Goal: Task Accomplishment & Management: Manage account settings

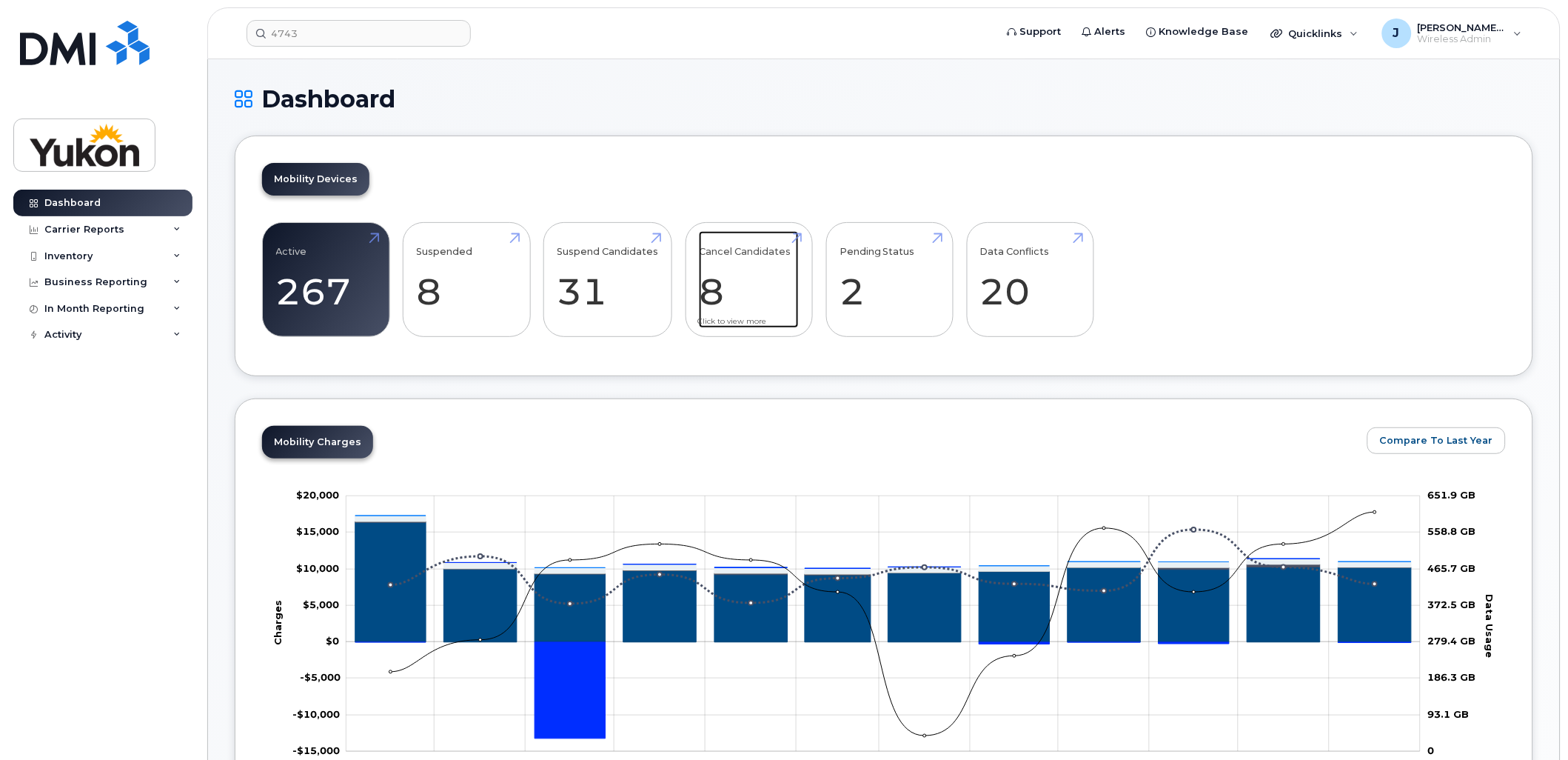
click at [713, 279] on link "Cancel Candidates 8" at bounding box center [748, 279] width 100 height 98
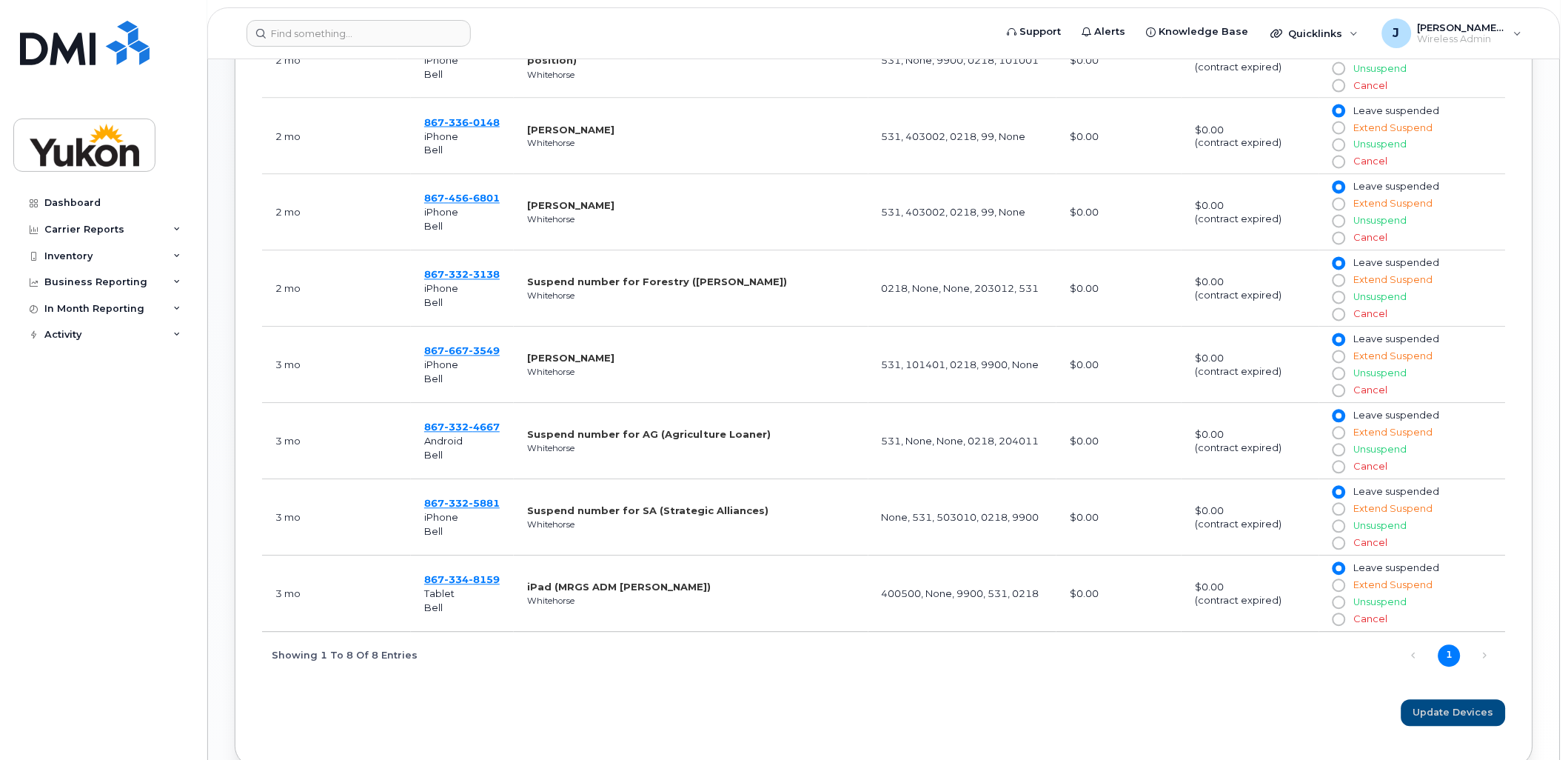
scroll to position [740, 0]
click at [483, 572] on span "8159" at bounding box center [484, 578] width 31 height 12
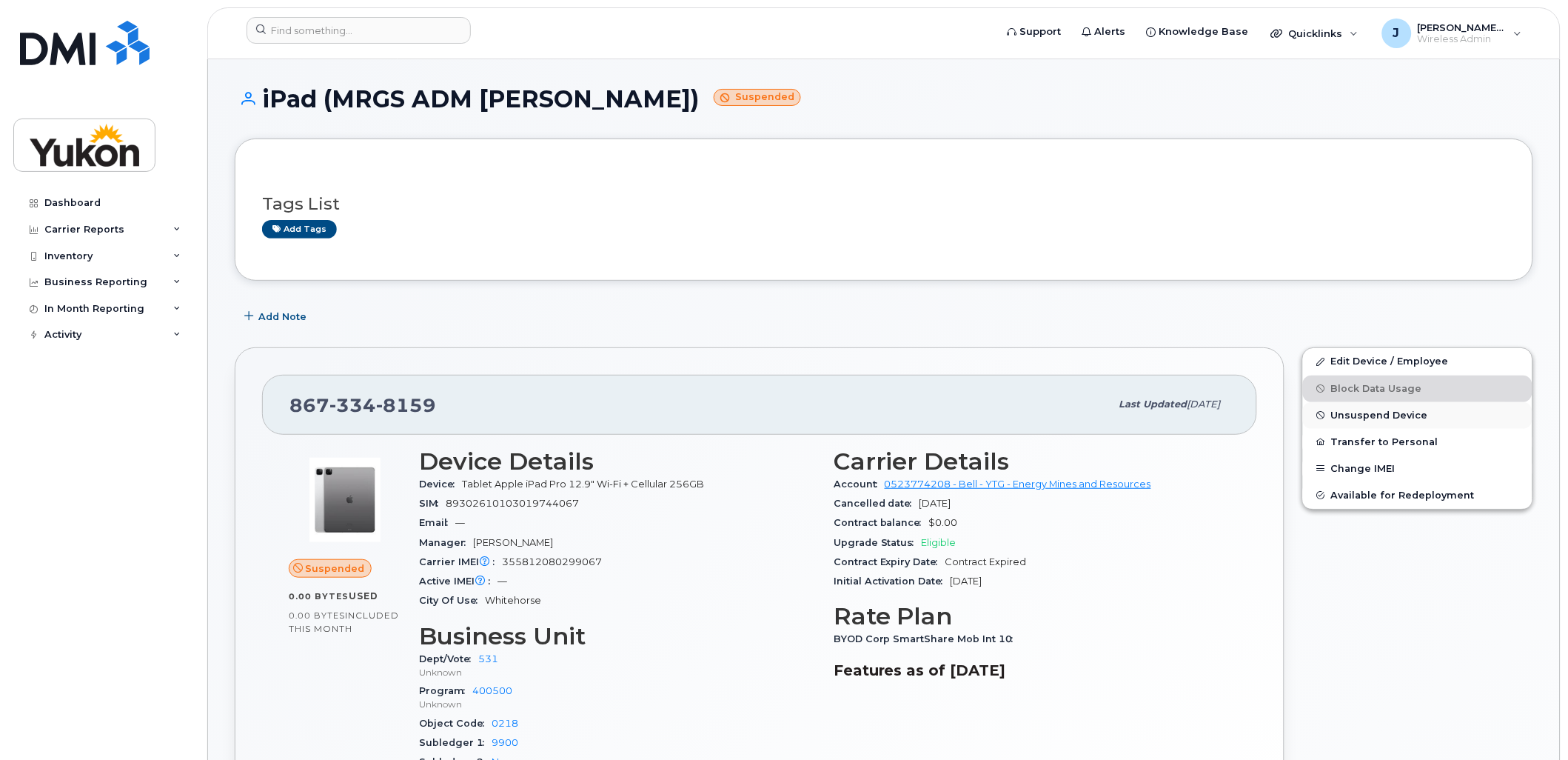
click at [1358, 415] on span "Unsuspend Device" at bounding box center [1380, 415] width 97 height 11
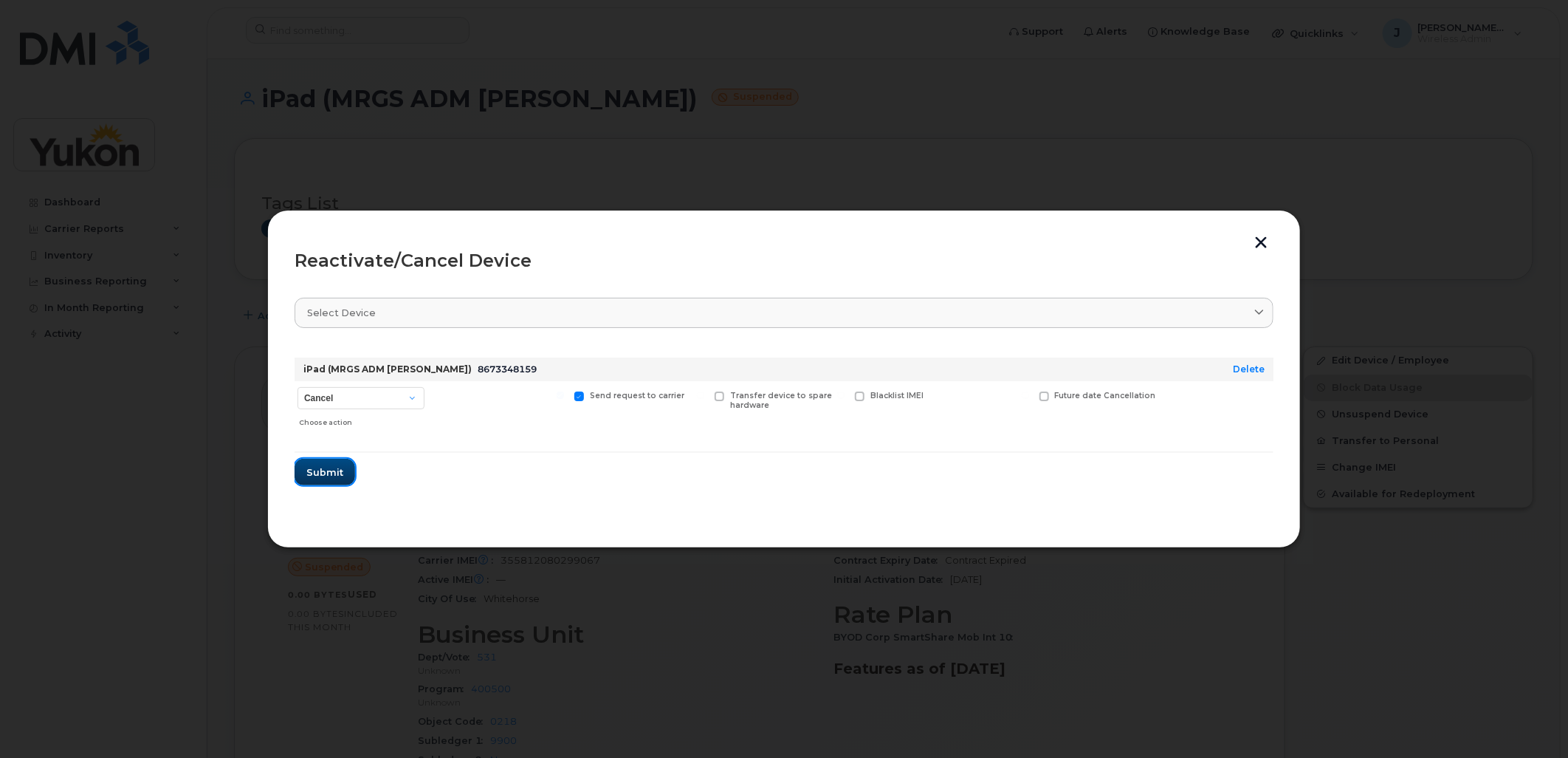
click at [313, 471] on span "Submit" at bounding box center [325, 472] width 37 height 14
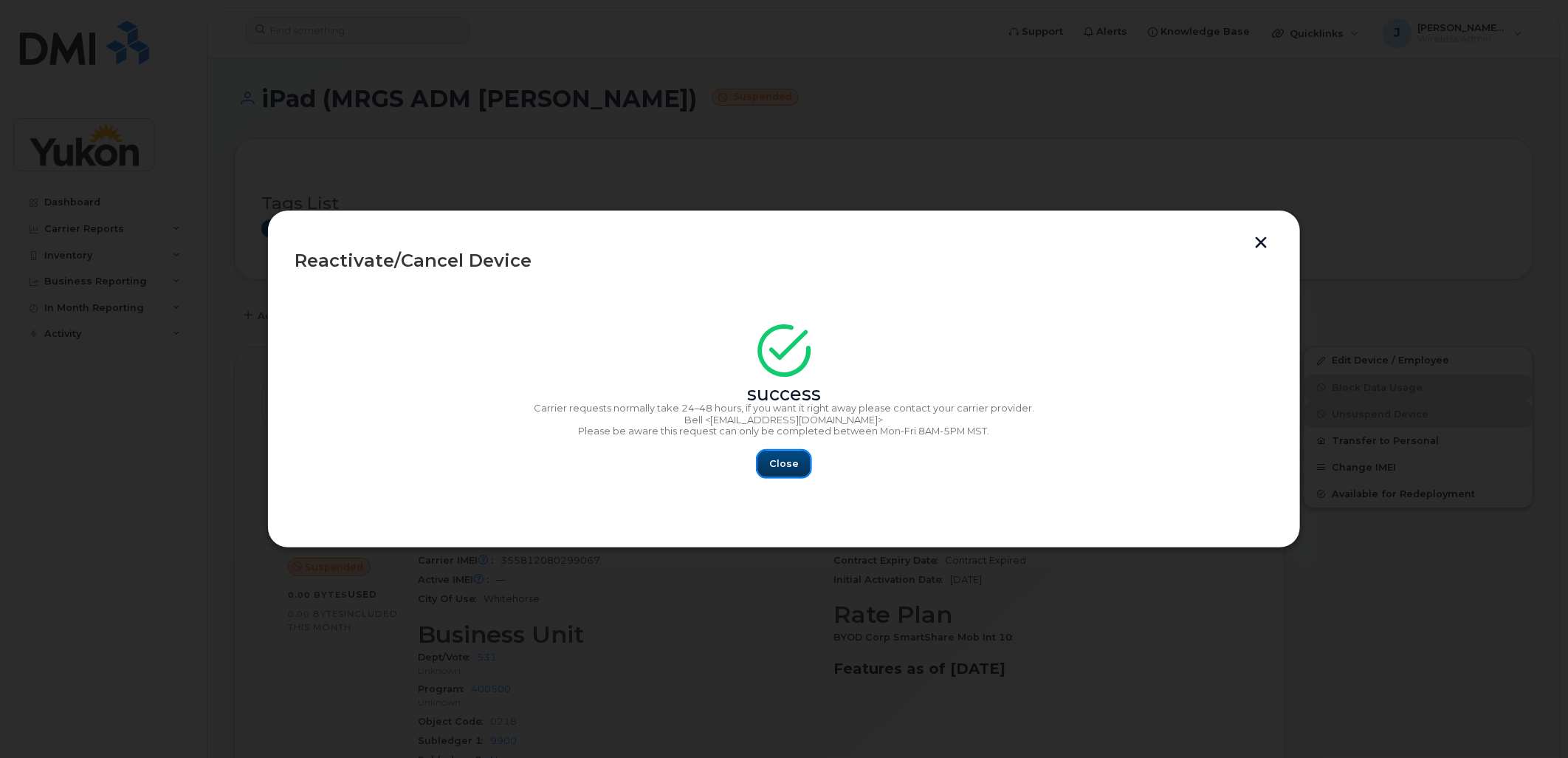
click at [784, 465] on span "Close" at bounding box center [784, 463] width 30 height 14
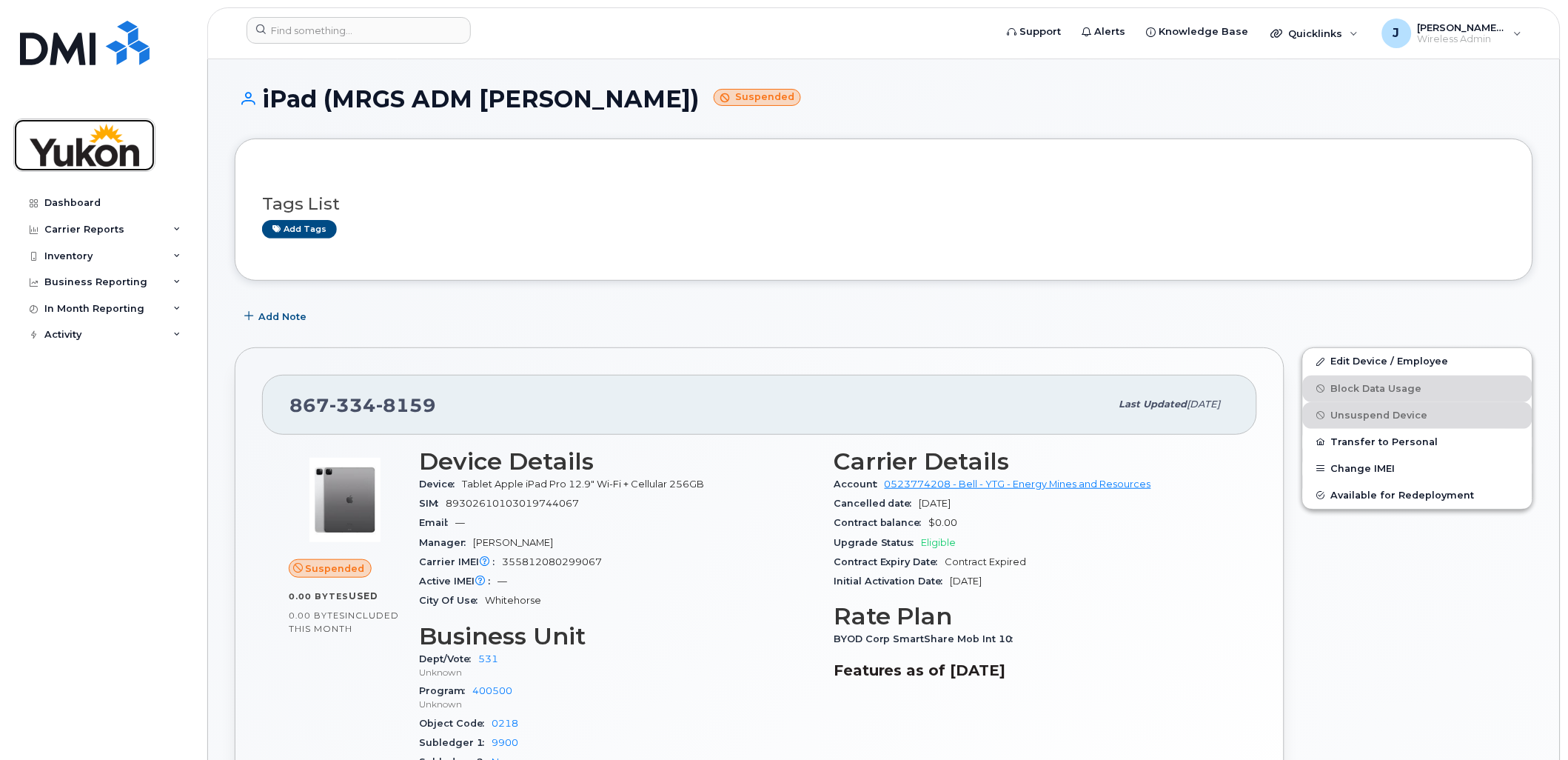
click at [78, 150] on img at bounding box center [84, 144] width 114 height 43
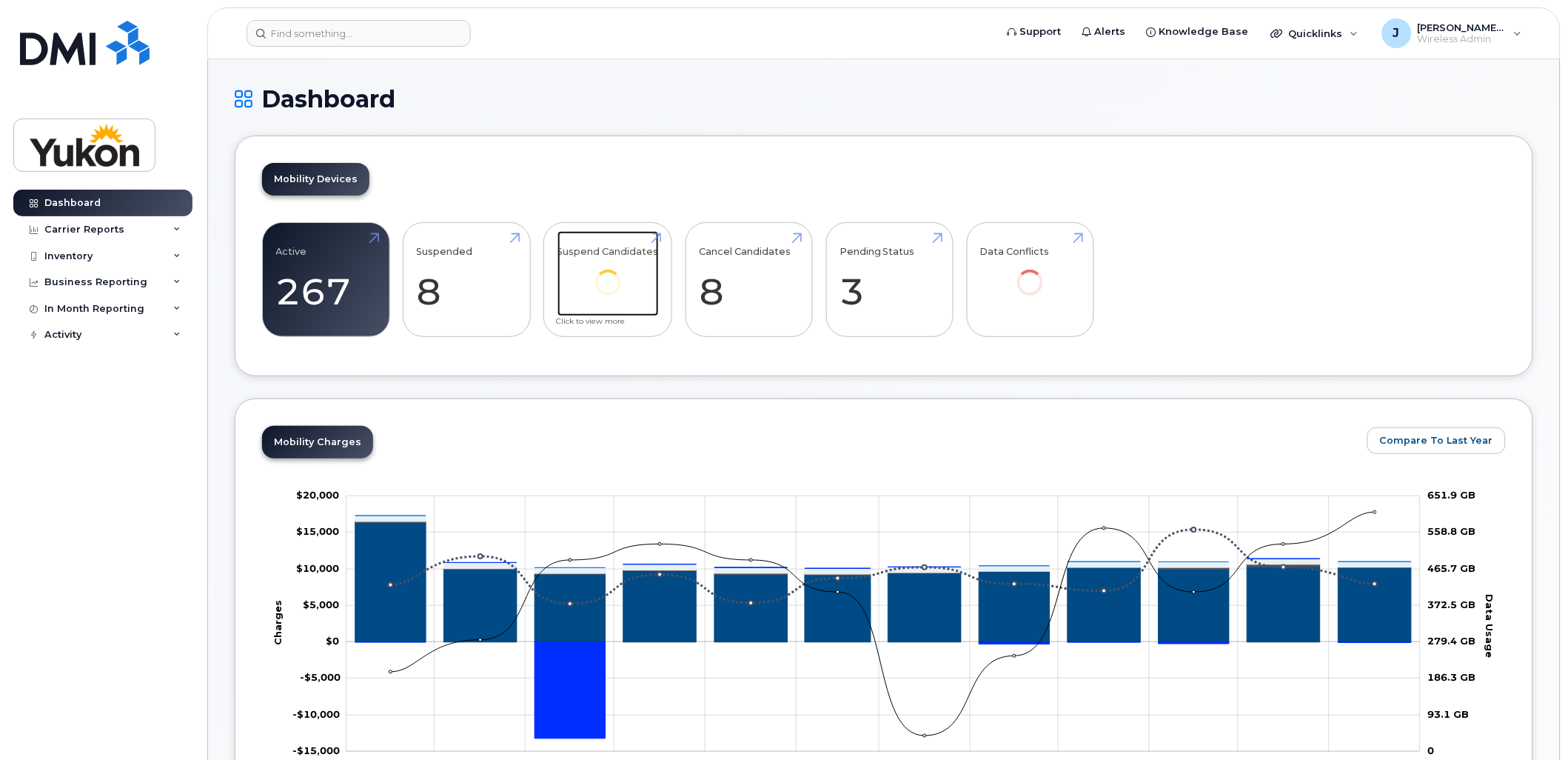
click at [583, 269] on link "Suspend Candidates" at bounding box center [607, 273] width 102 height 85
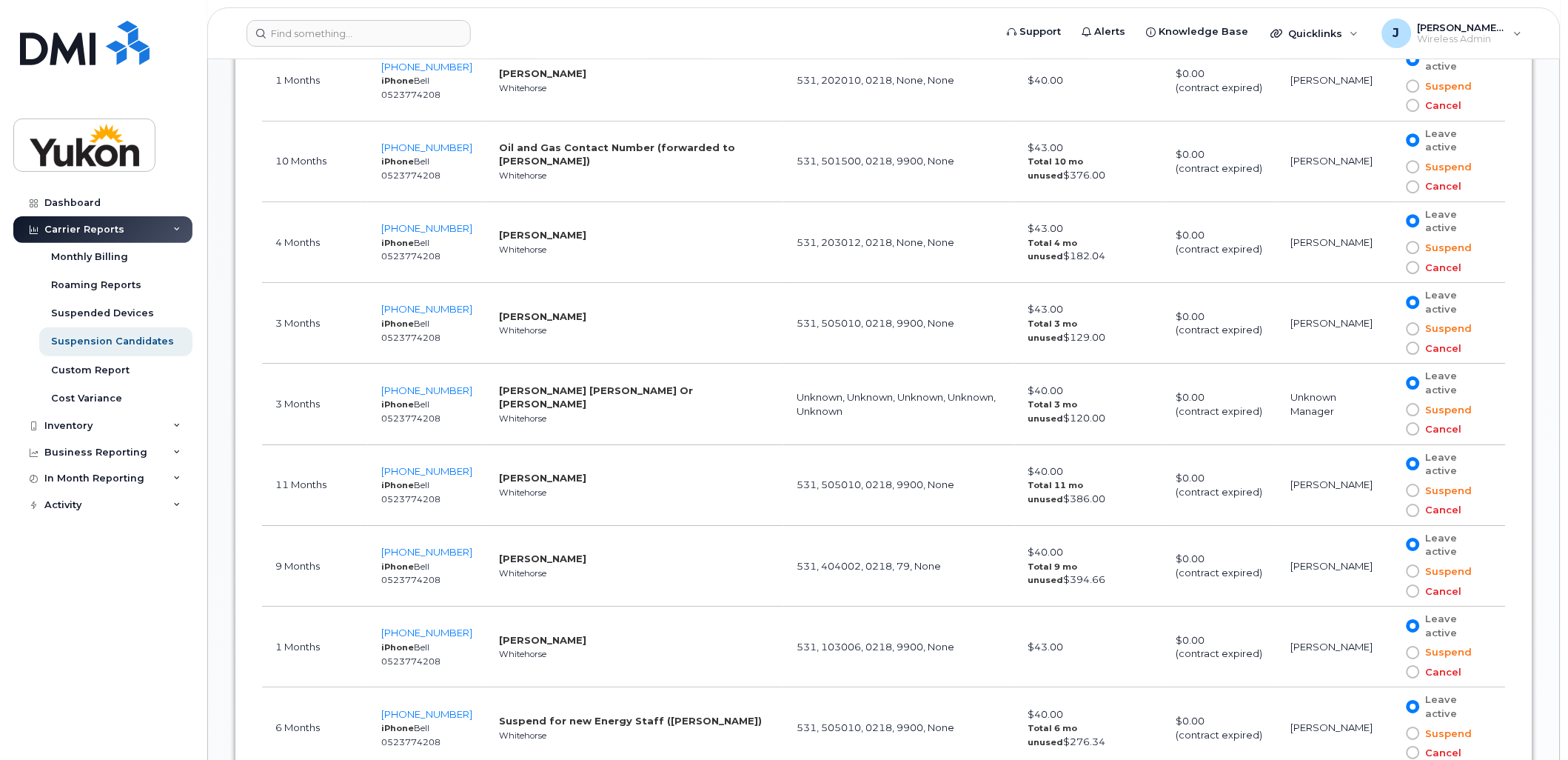
scroll to position [1234, 0]
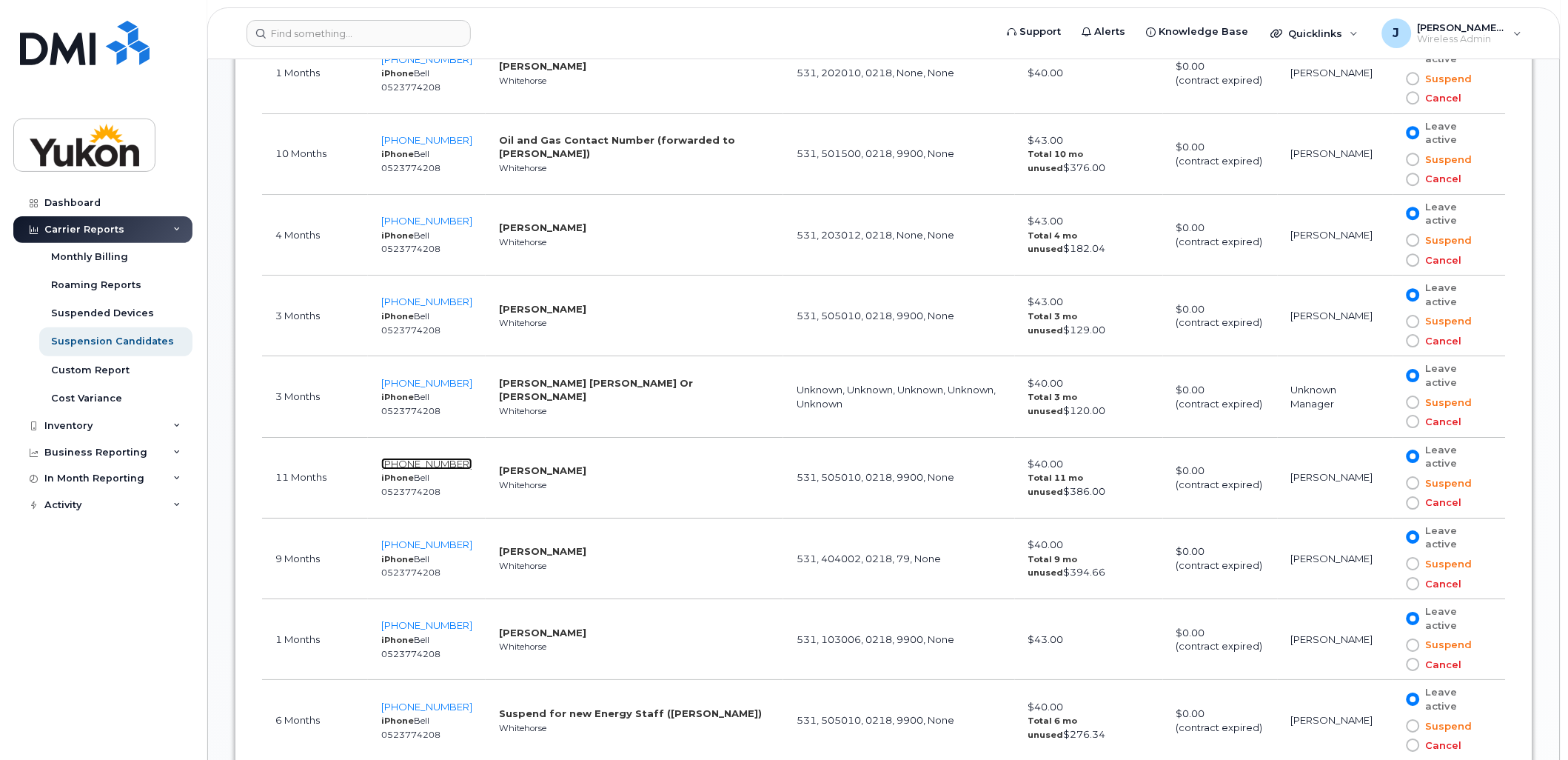
click at [413, 461] on span "[PHONE_NUMBER]" at bounding box center [426, 463] width 91 height 12
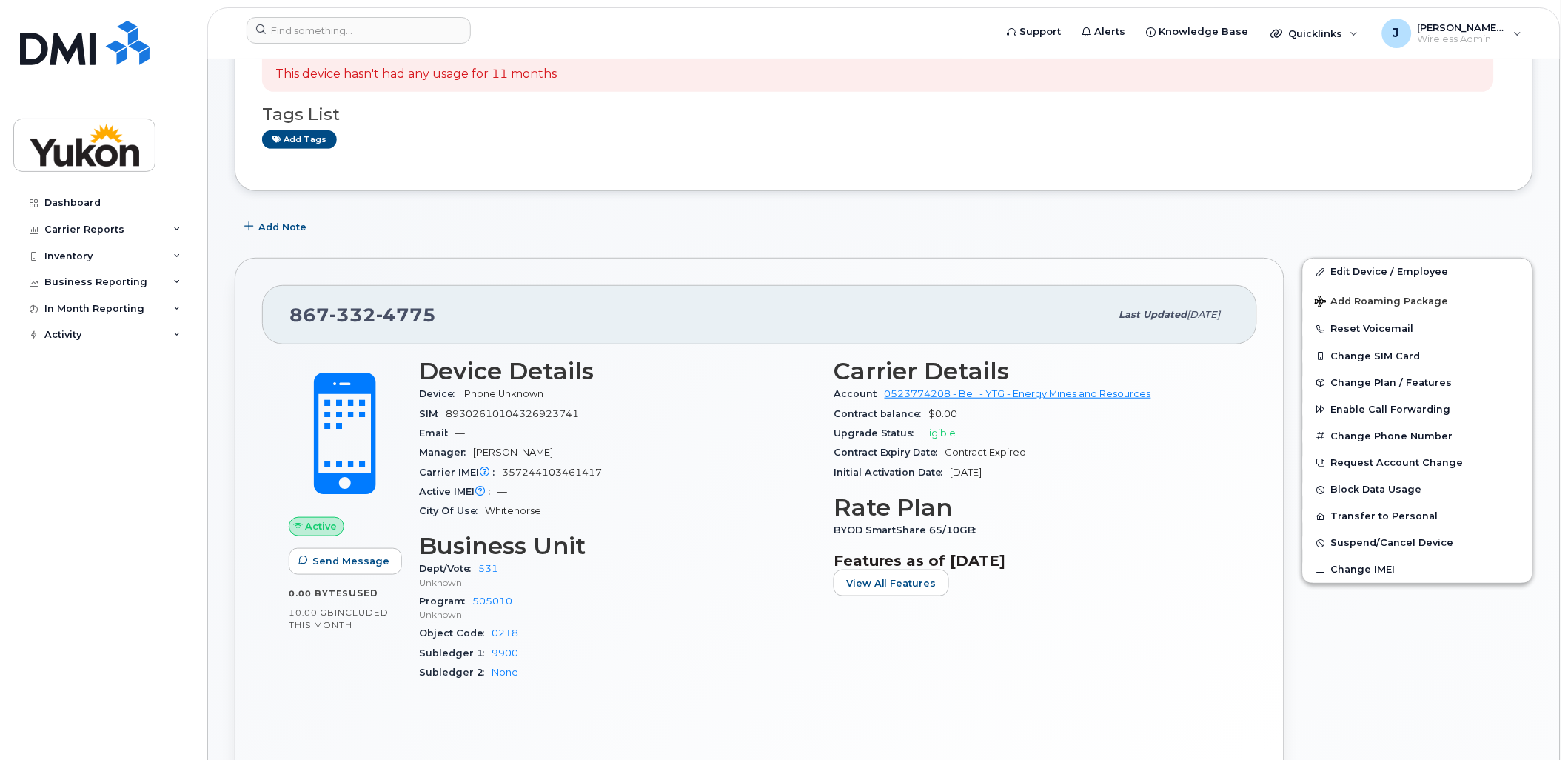
scroll to position [164, 0]
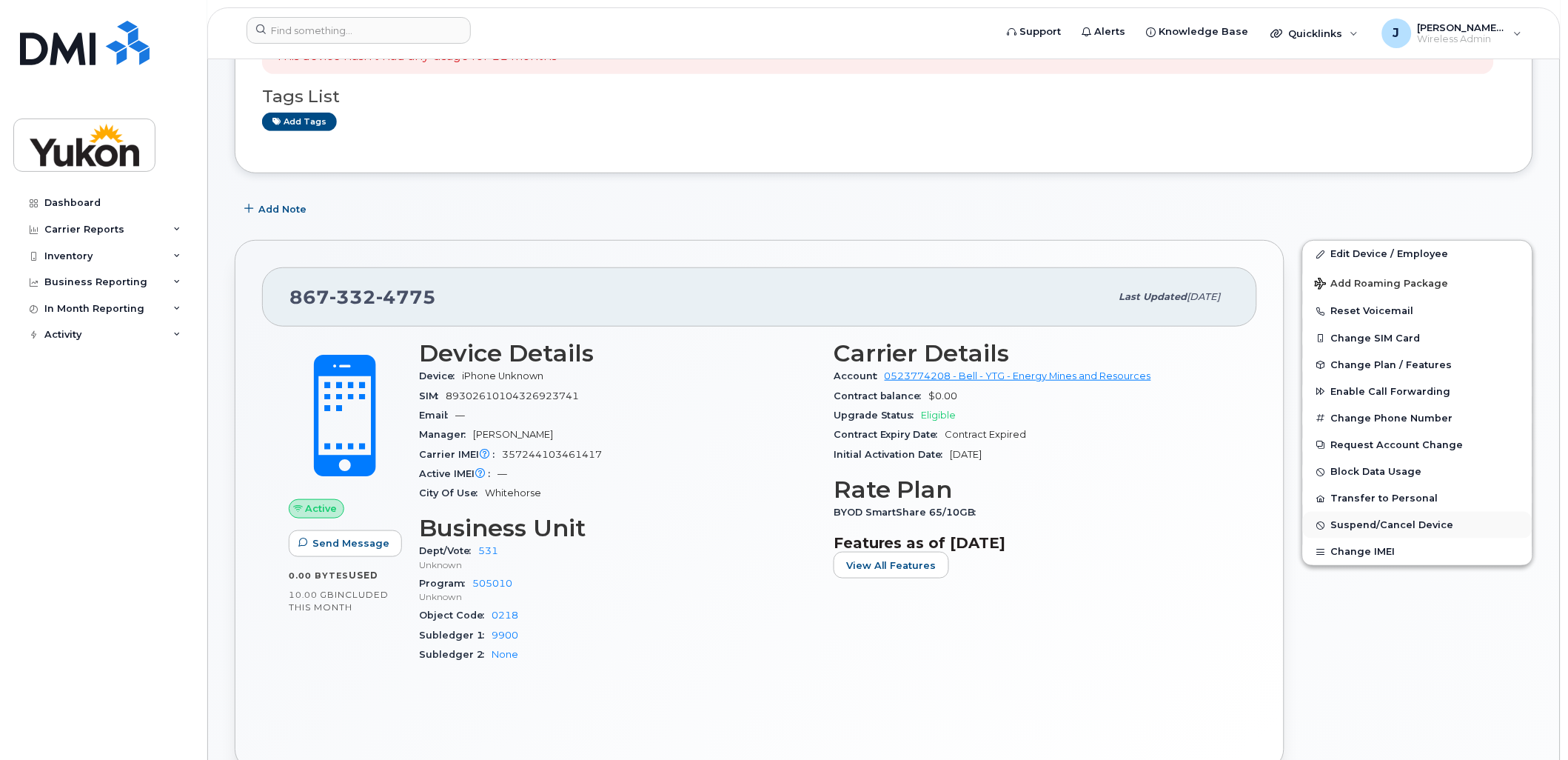
click at [1387, 531] on span "Suspend/Cancel Device" at bounding box center [1393, 524] width 123 height 11
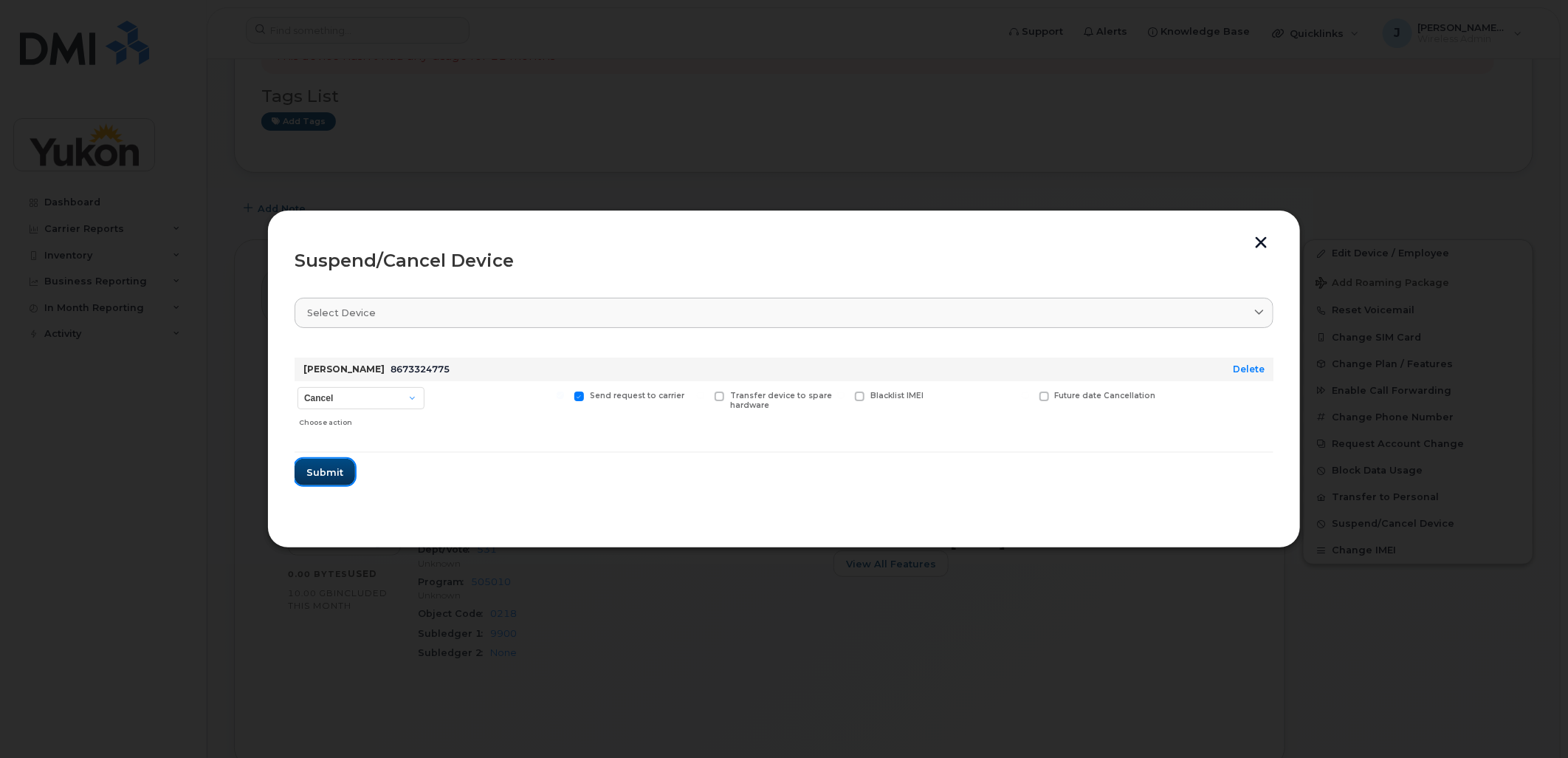
click at [321, 467] on span "Submit" at bounding box center [325, 472] width 37 height 14
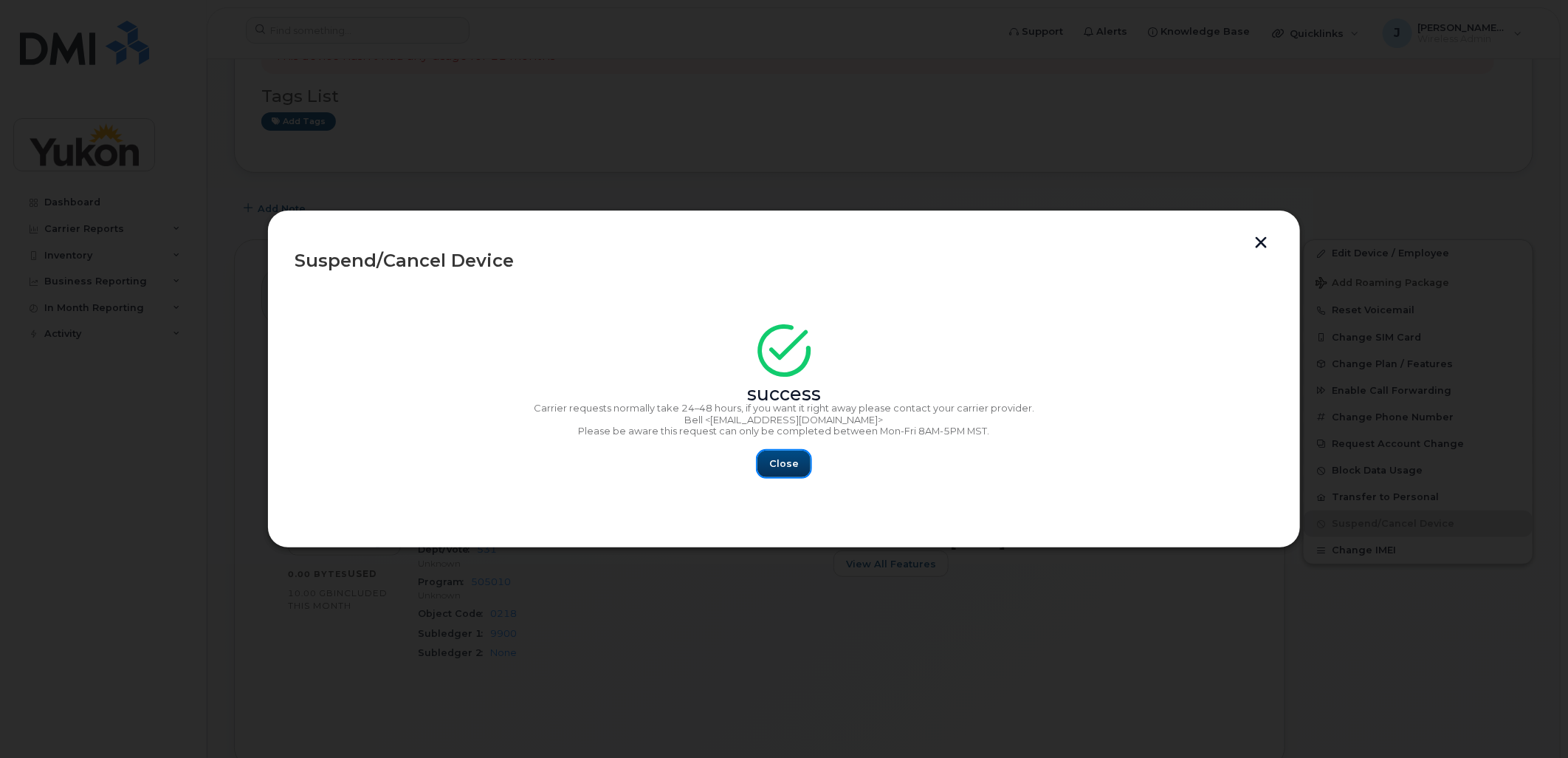
click at [779, 465] on span "Close" at bounding box center [784, 463] width 30 height 14
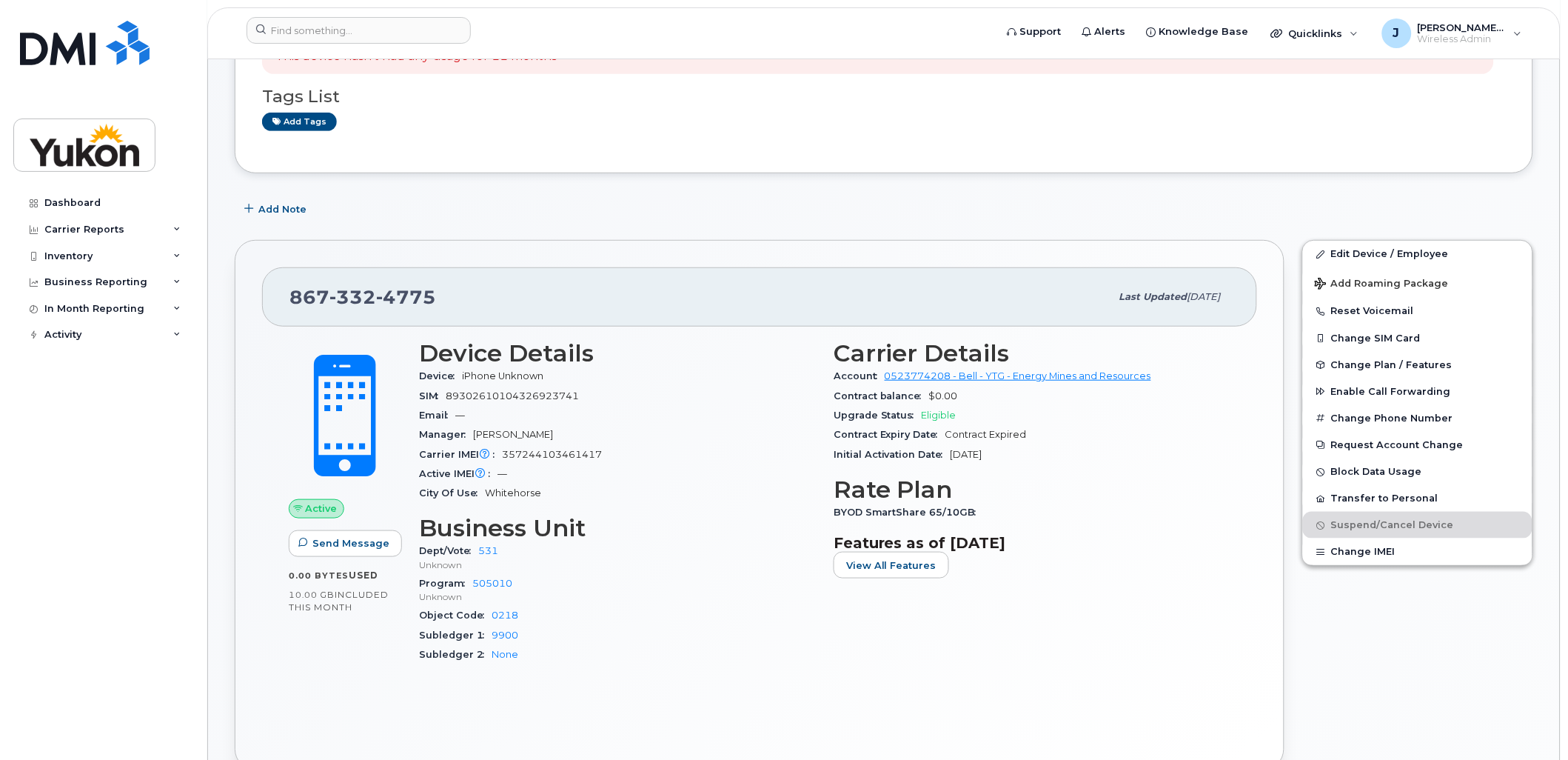
scroll to position [0, 0]
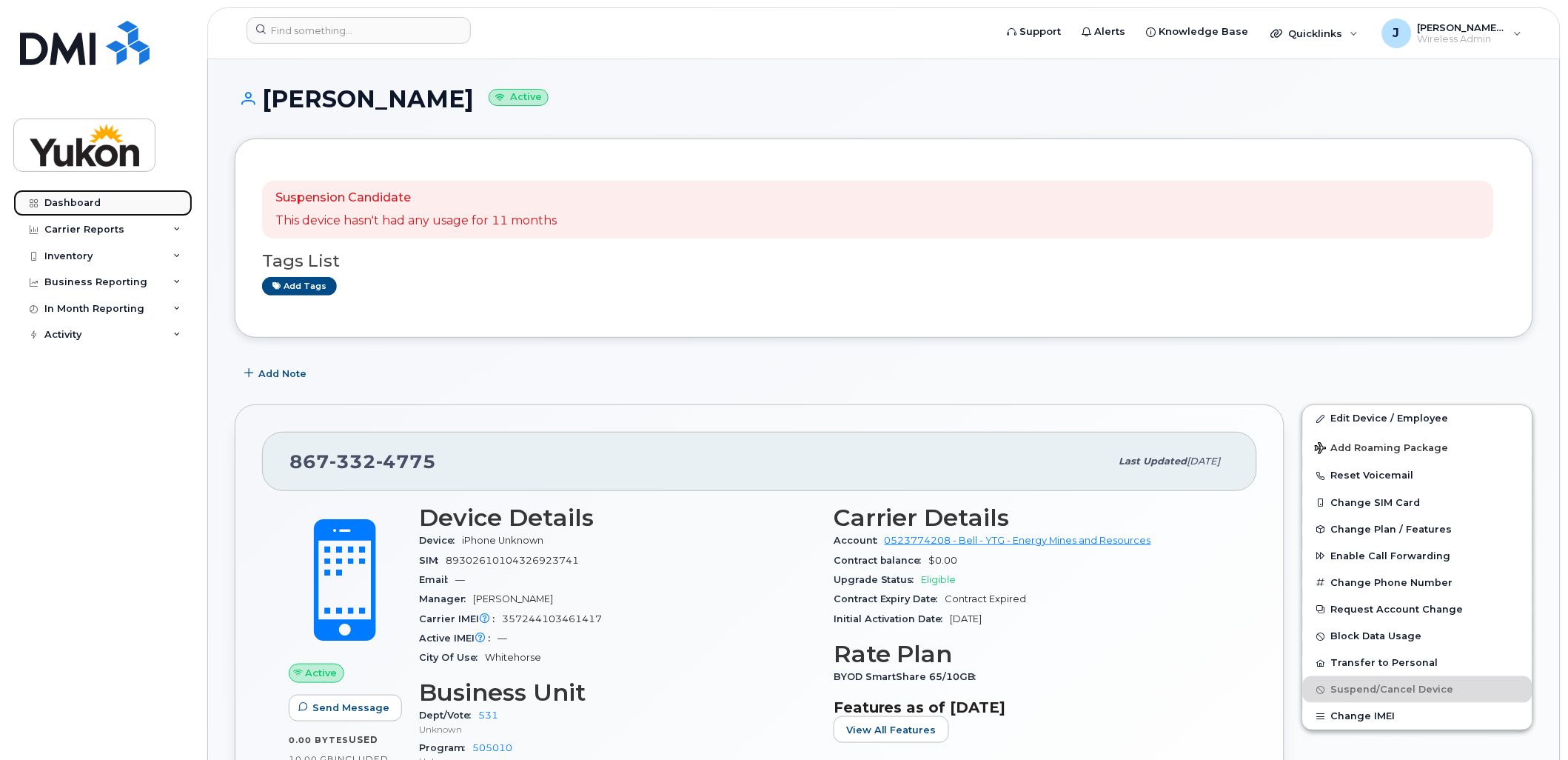
drag, startPoint x: 61, startPoint y: 198, endPoint x: 172, endPoint y: 206, distance: 111.3
click at [61, 198] on div "Dashboard" at bounding box center [72, 203] width 56 height 12
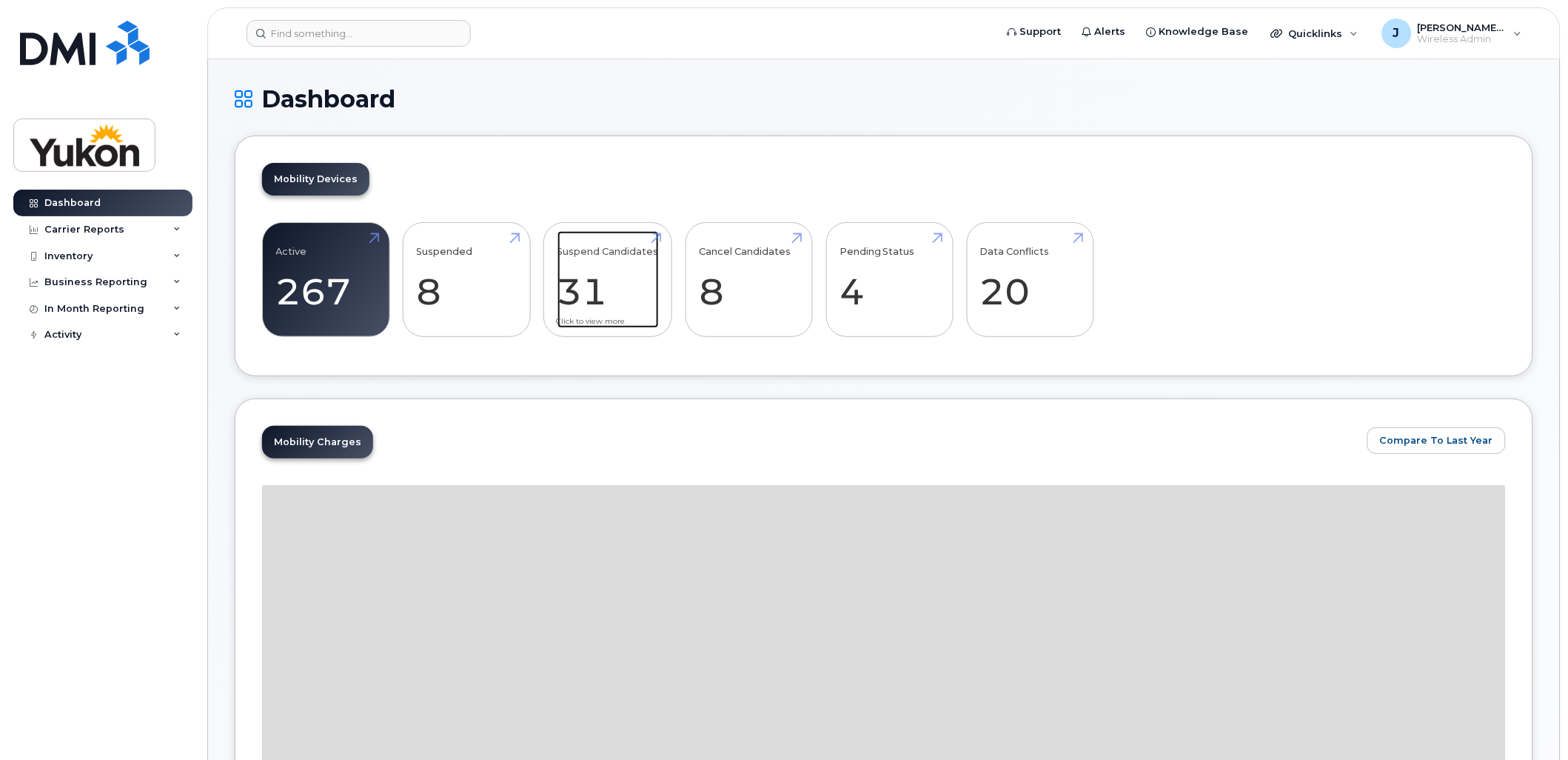
click at [611, 287] on link "Suspend Candidates 31" at bounding box center [607, 279] width 102 height 98
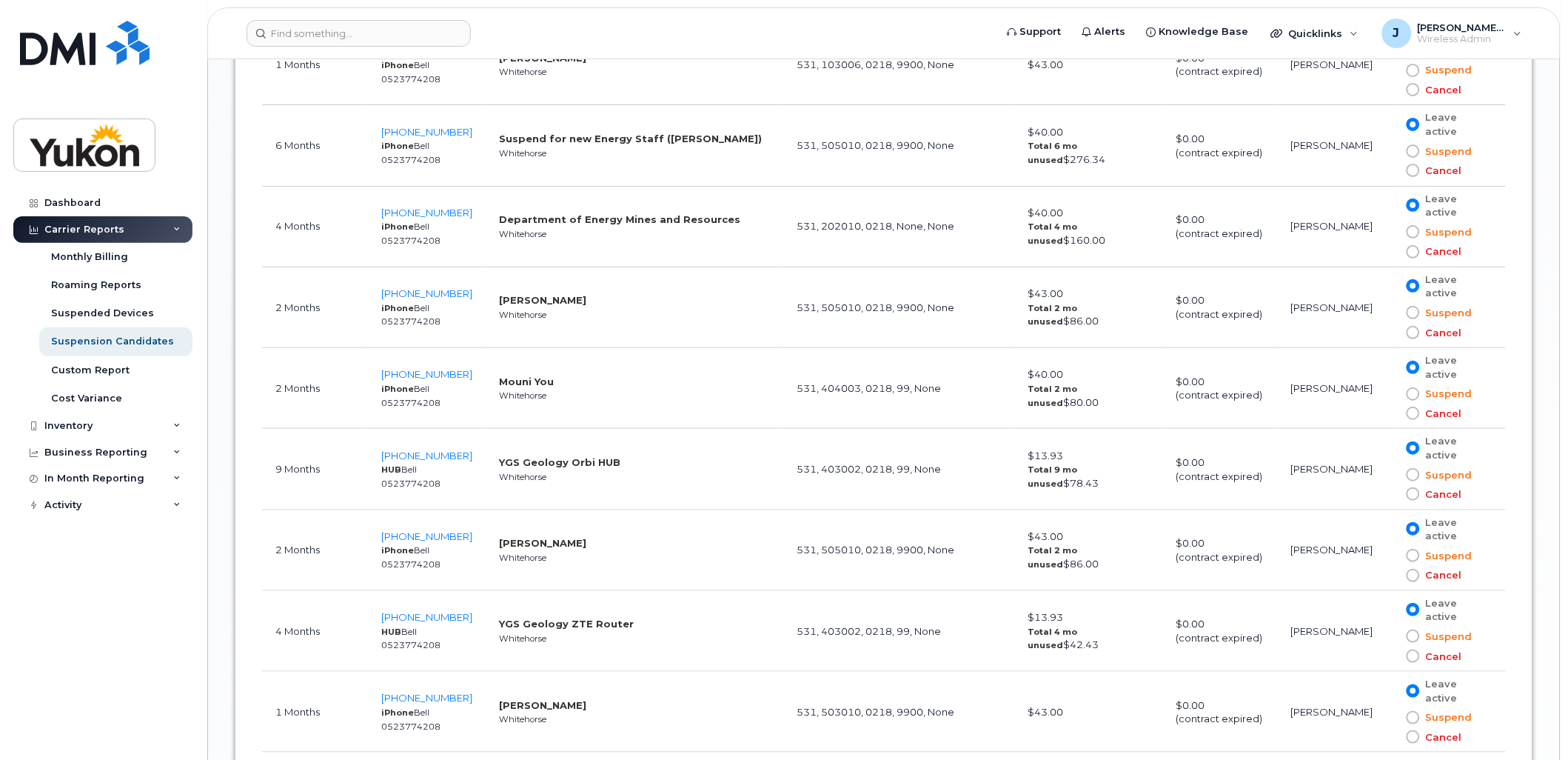
scroll to position [1810, 0]
click at [425, 533] on span "867-334-5840" at bounding box center [426, 534] width 91 height 12
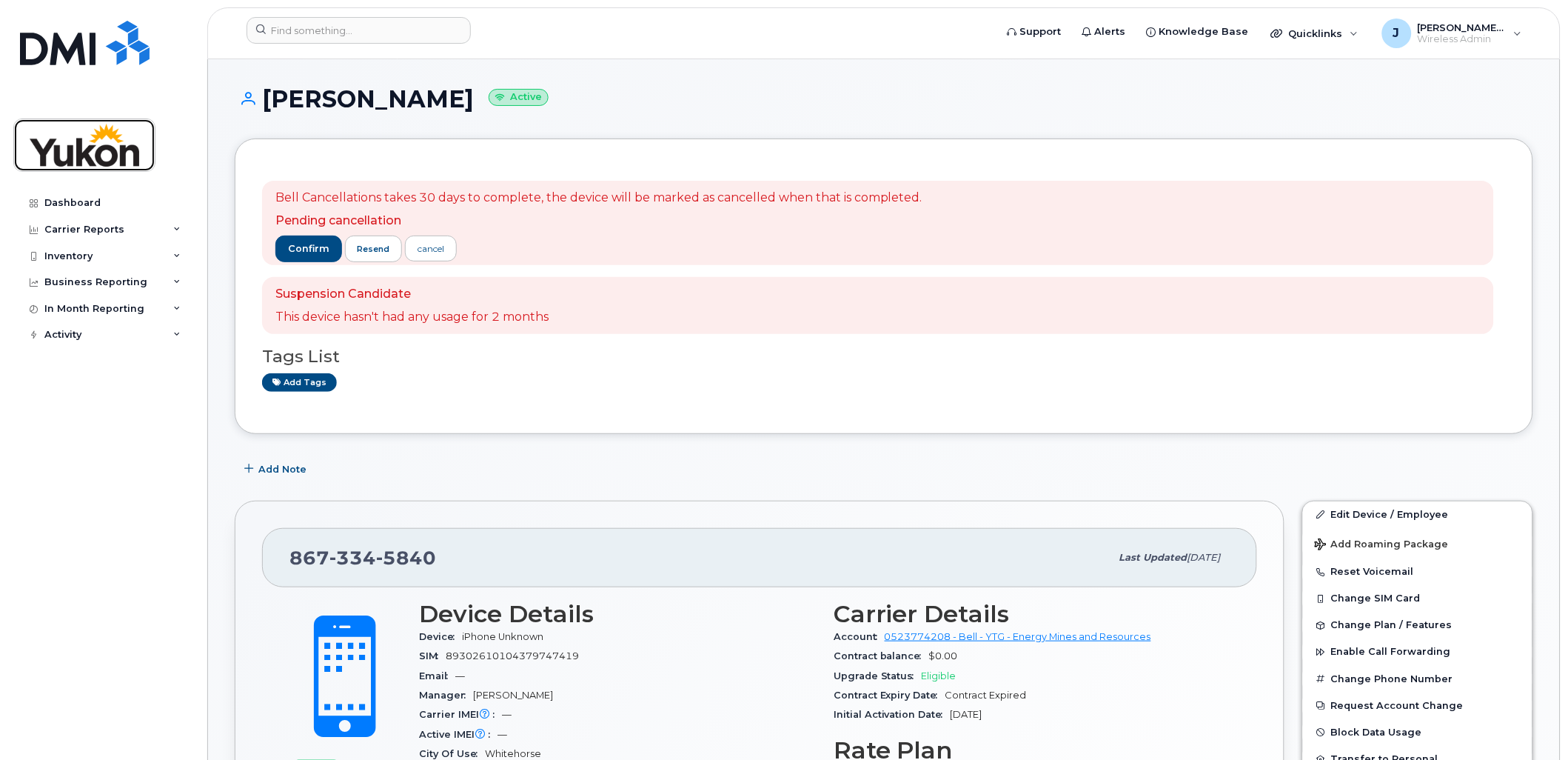
click at [90, 143] on img at bounding box center [84, 144] width 114 height 43
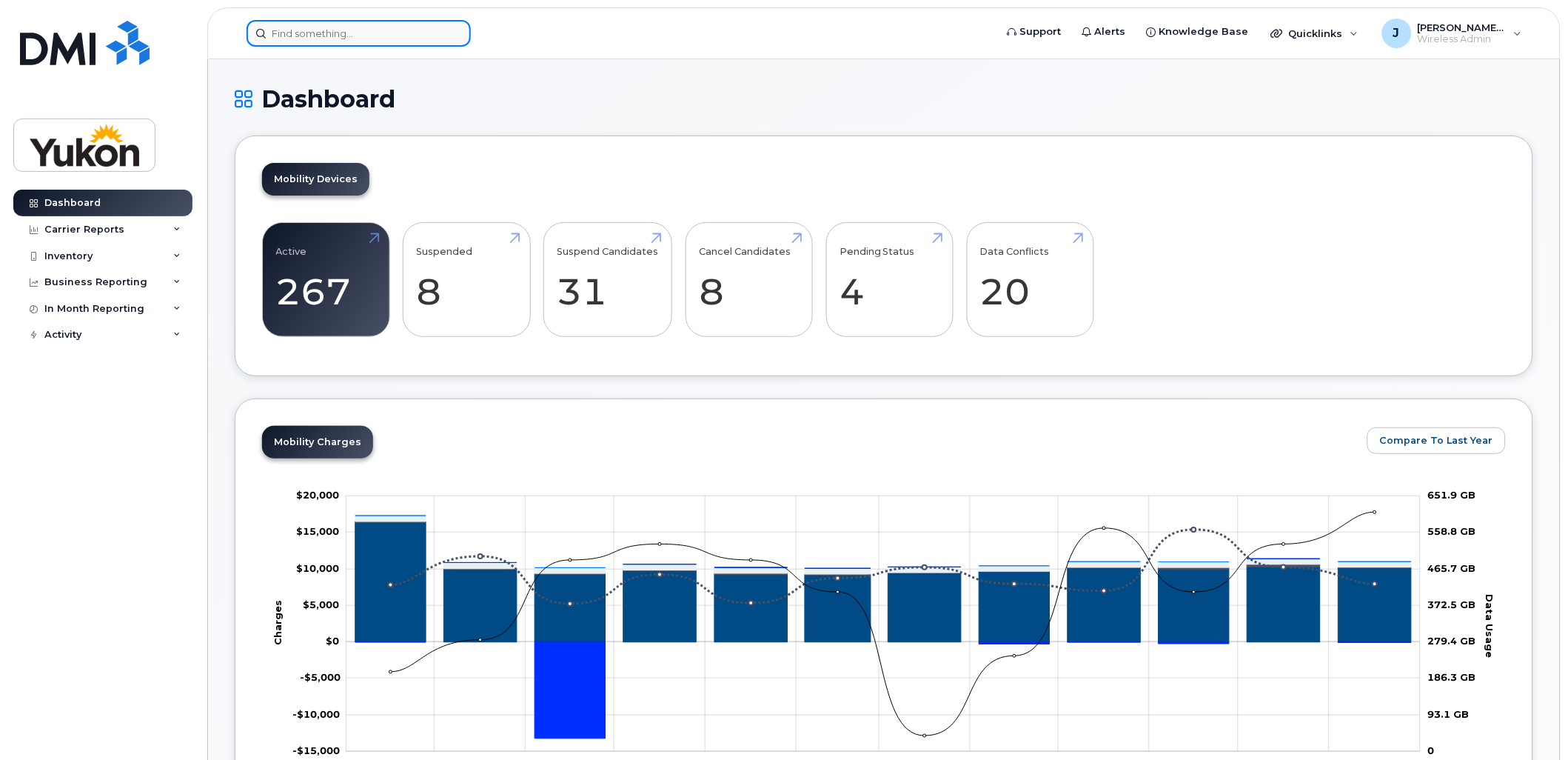
click at [290, 39] on input at bounding box center [358, 33] width 225 height 27
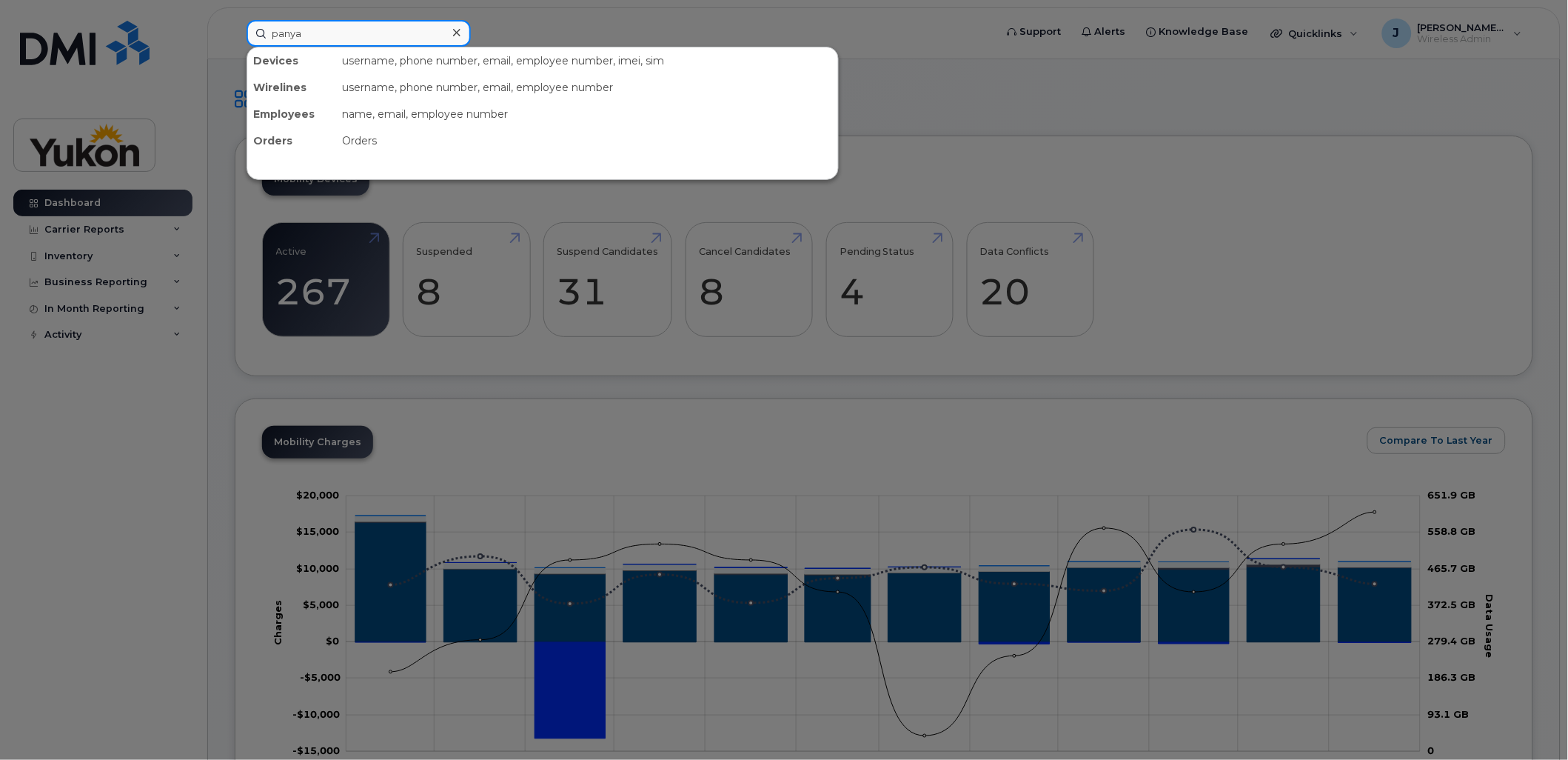
type input "panya"
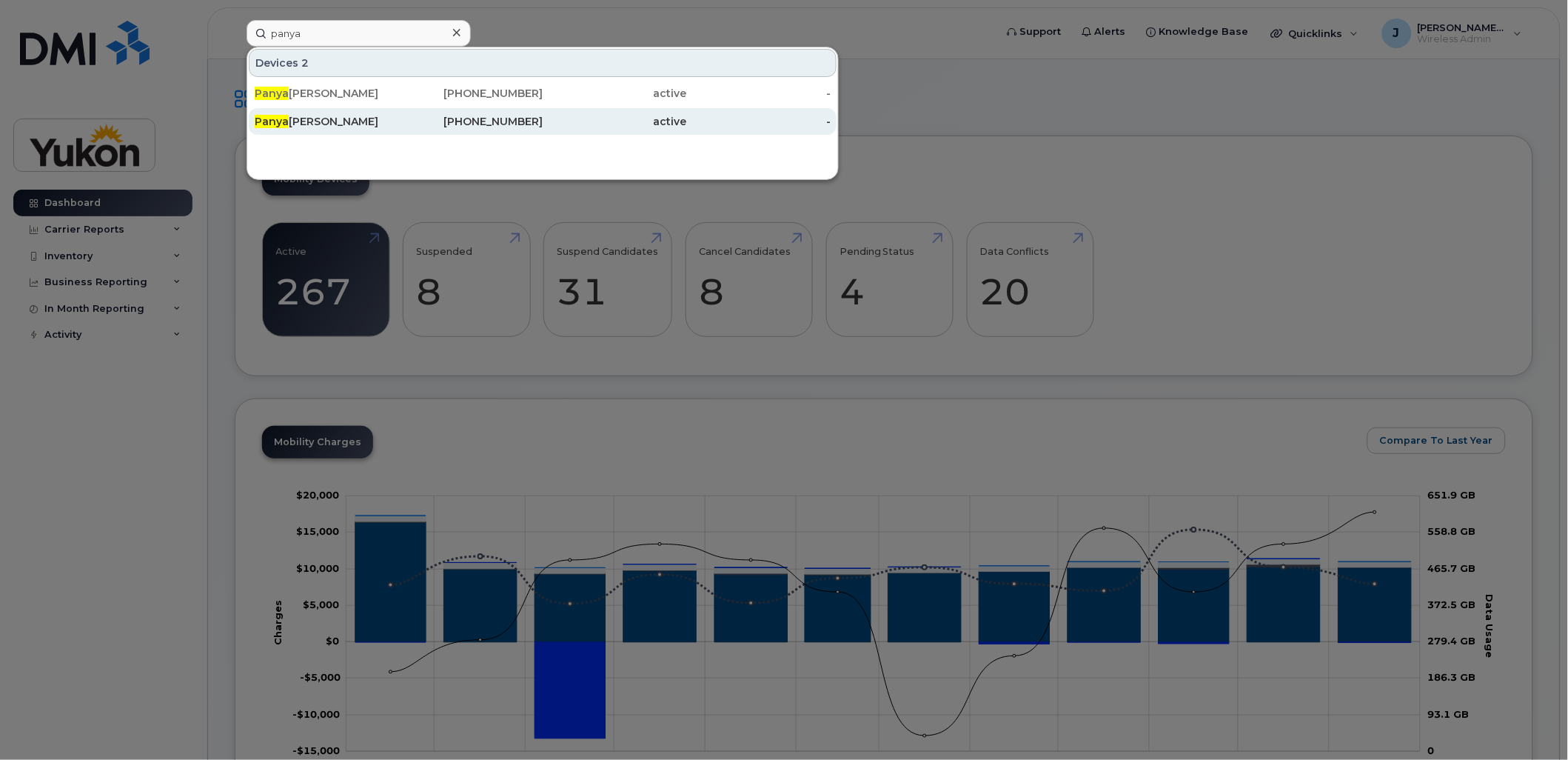
click at [305, 120] on div "Panya Lipovsky" at bounding box center [326, 121] width 144 height 15
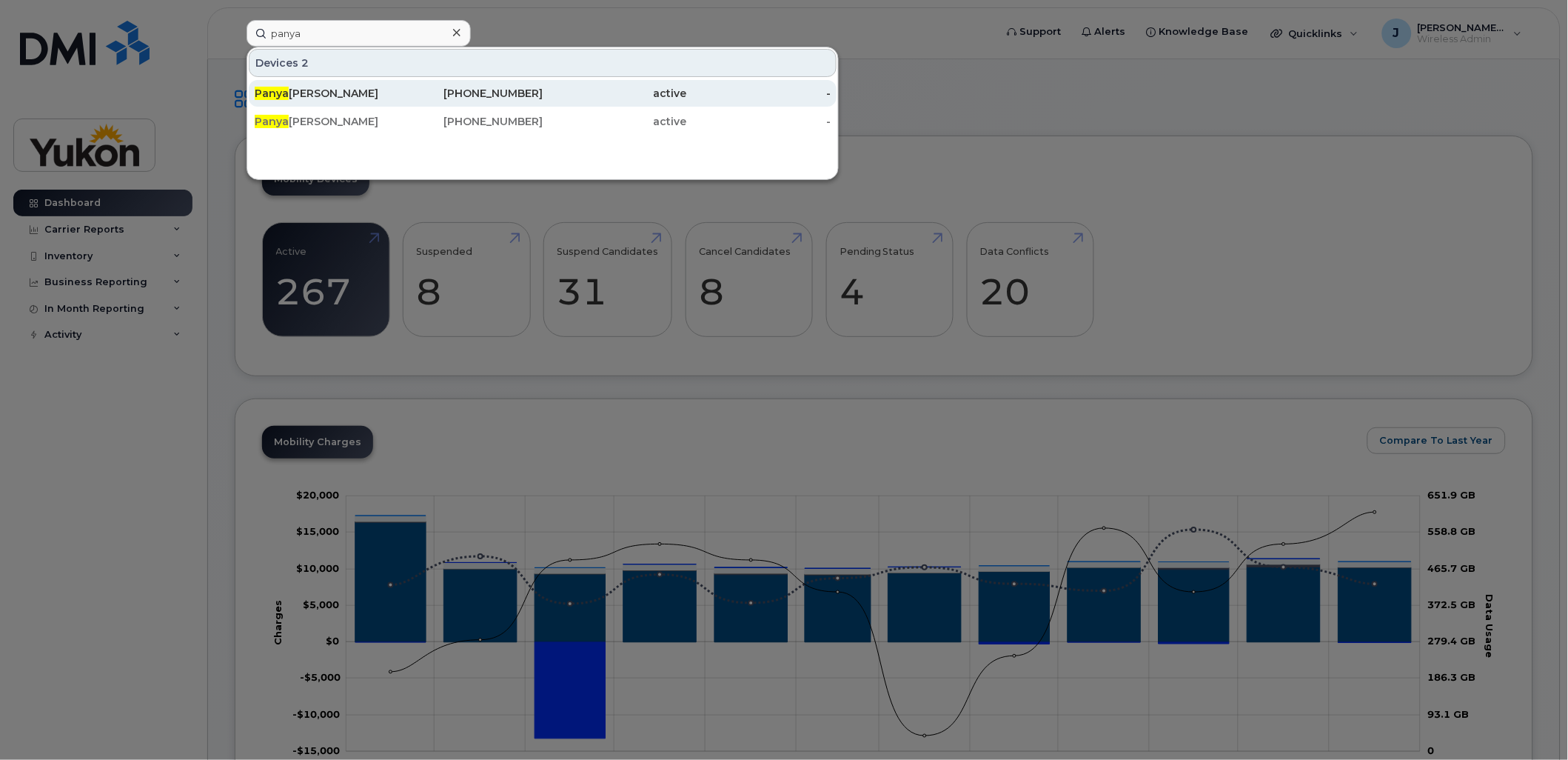
click at [305, 93] on div "Panya Lipovsky" at bounding box center [326, 93] width 144 height 15
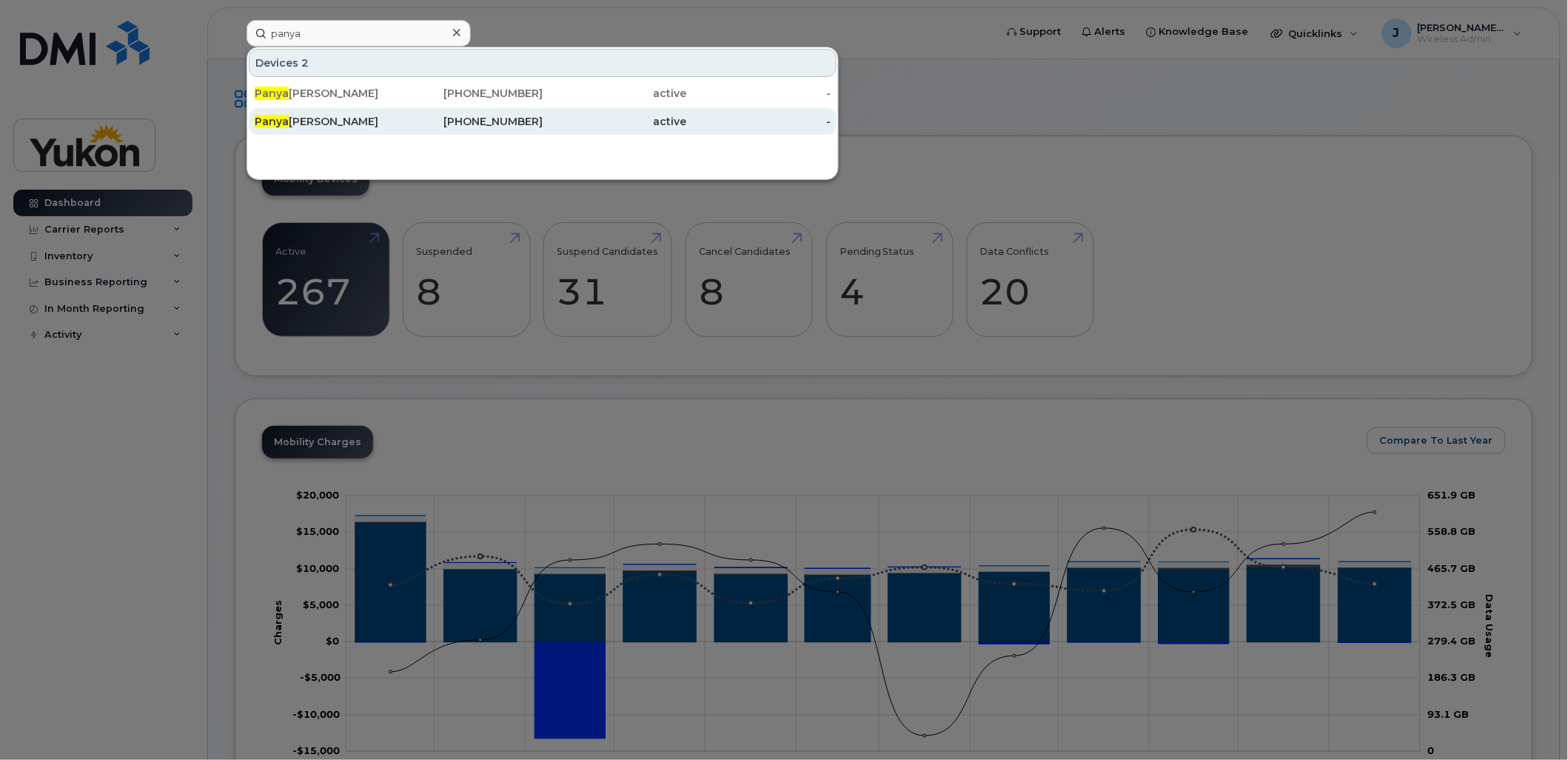
click at [311, 117] on div "Panya Lipovsky" at bounding box center [326, 121] width 144 height 15
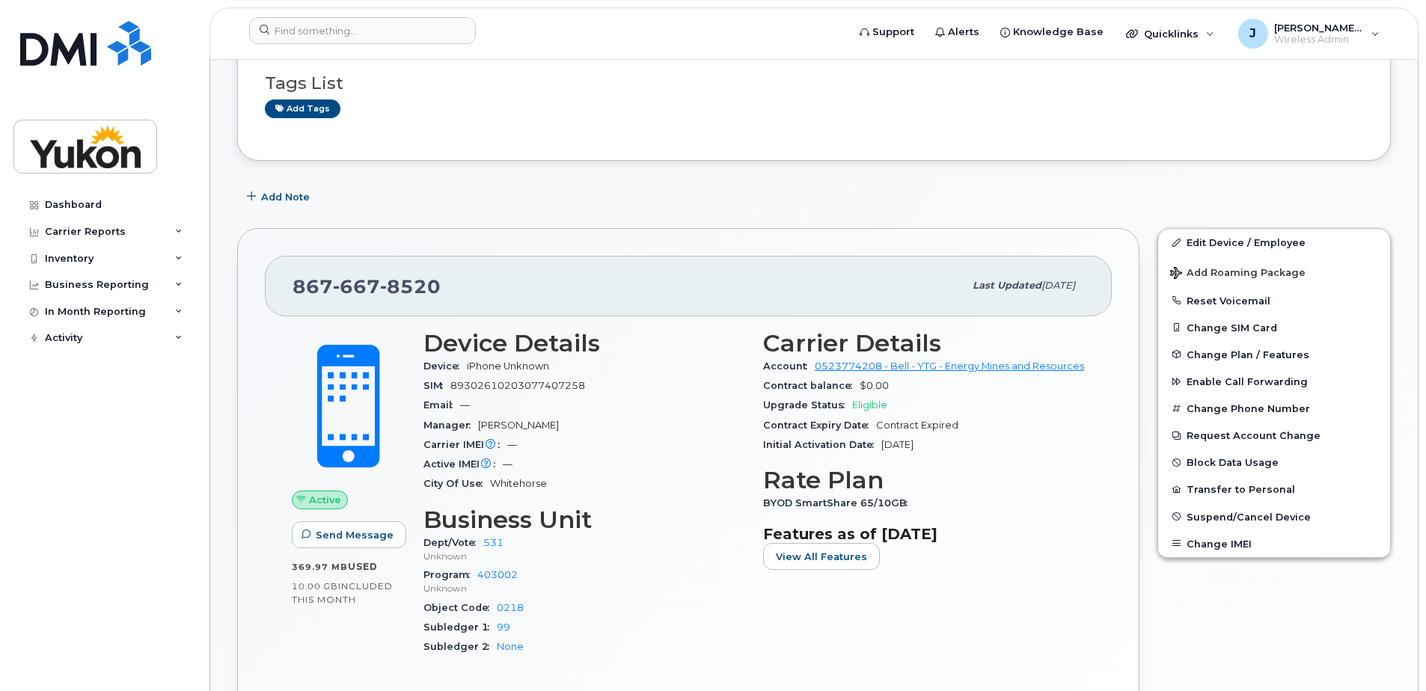
scroll to position [150, 0]
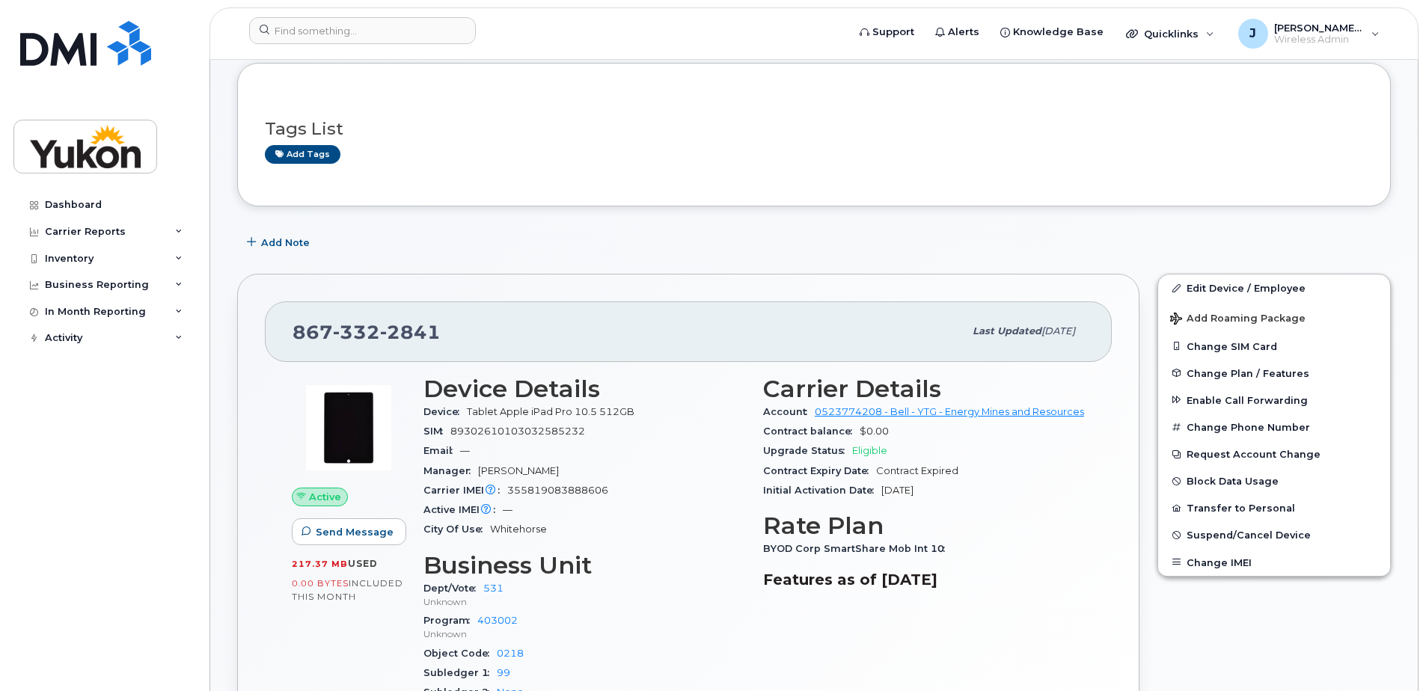
scroll to position [75, 0]
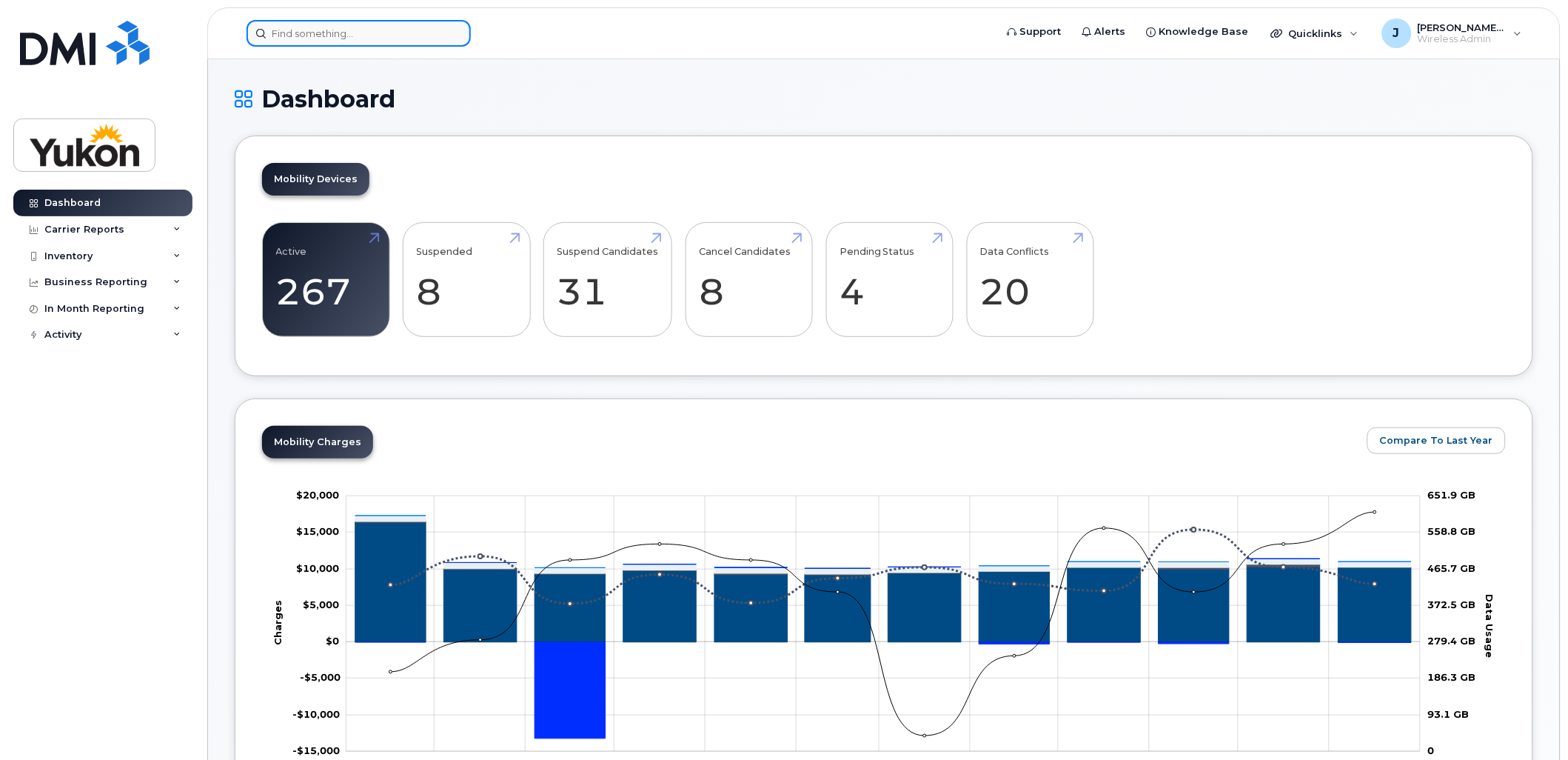
click at [357, 33] on input at bounding box center [358, 33] width 225 height 27
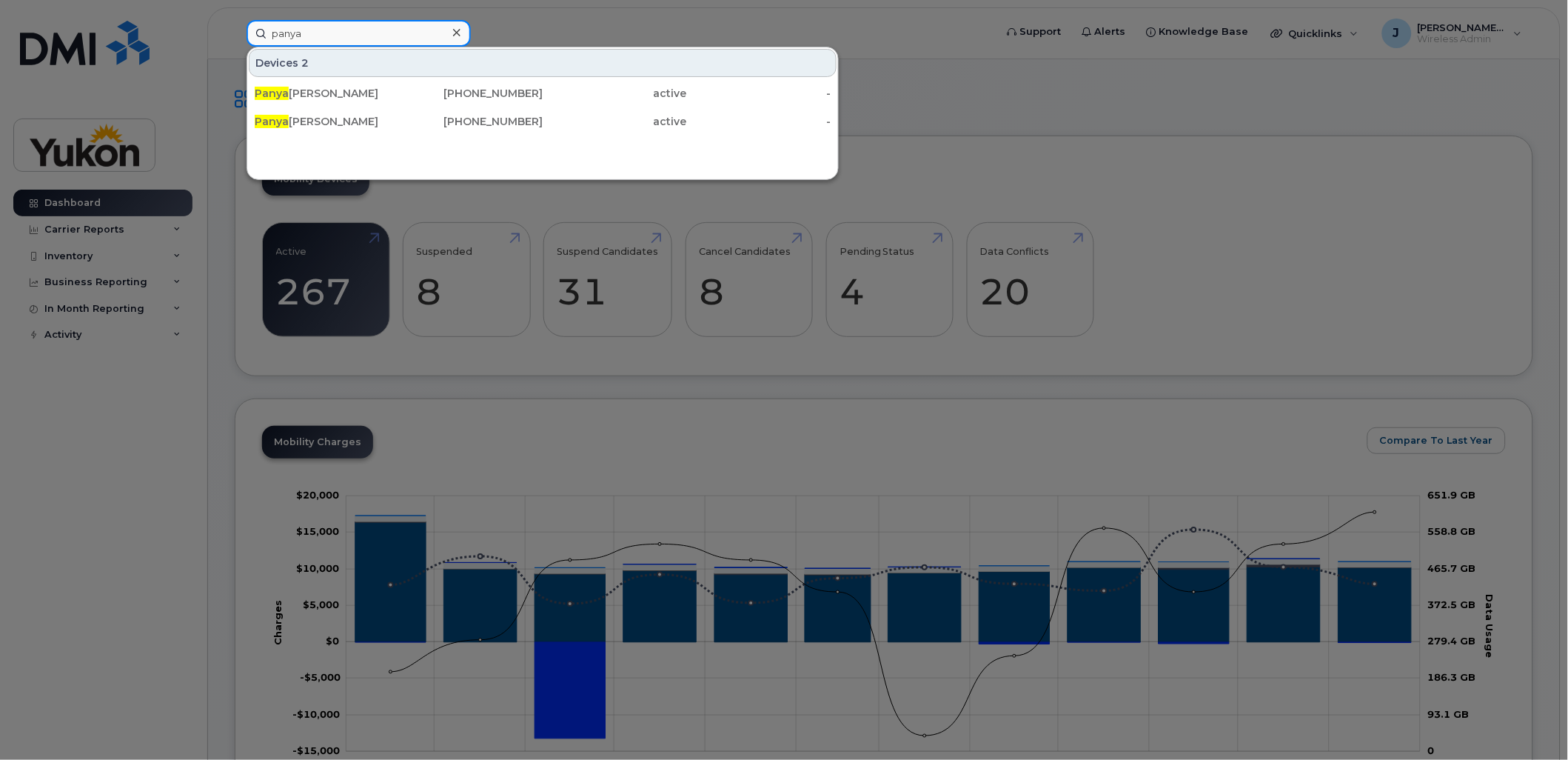
type input "panya"
